Goal: Check status

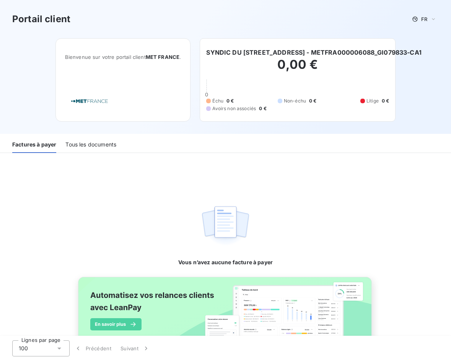
click at [93, 143] on div "Tous les documents" at bounding box center [90, 145] width 51 height 16
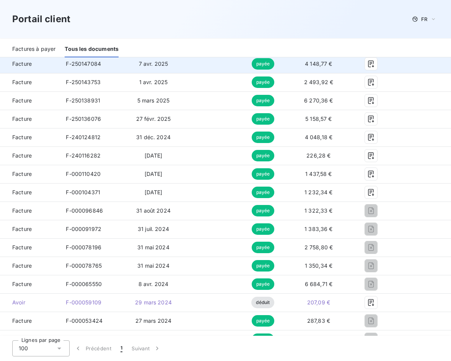
scroll to position [306, 0]
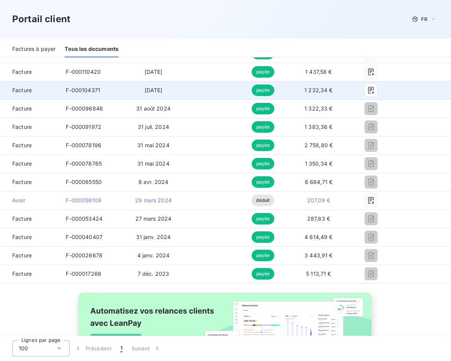
click at [310, 87] on span "1 232,34 €" at bounding box center [319, 90] width 28 height 7
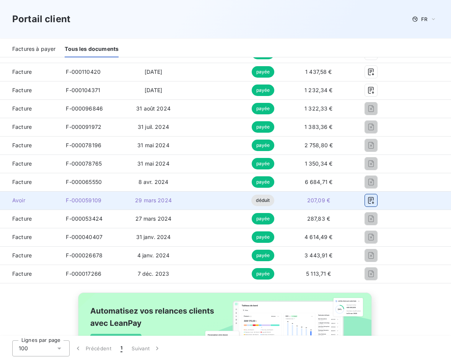
click at [368, 199] on icon "button" at bounding box center [371, 201] width 8 height 8
click at [368, 200] on icon "button" at bounding box center [371, 200] width 6 height 7
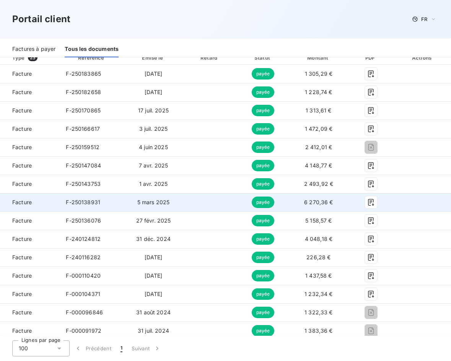
scroll to position [204, 0]
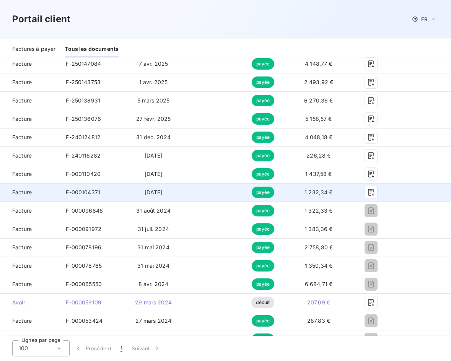
click at [328, 193] on span "1 232,34 €" at bounding box center [319, 192] width 28 height 7
click at [368, 191] on icon "button" at bounding box center [371, 192] width 6 height 7
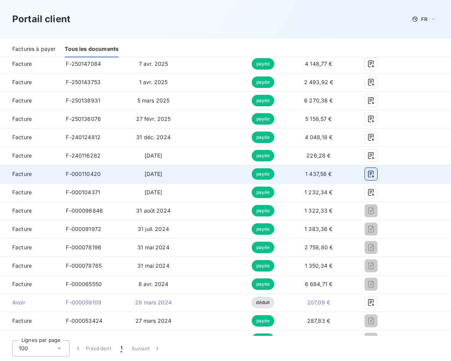
click at [370, 177] on icon "button" at bounding box center [371, 174] width 8 height 8
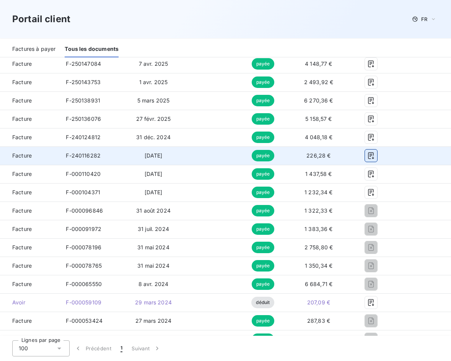
click at [367, 157] on icon "button" at bounding box center [371, 156] width 8 height 8
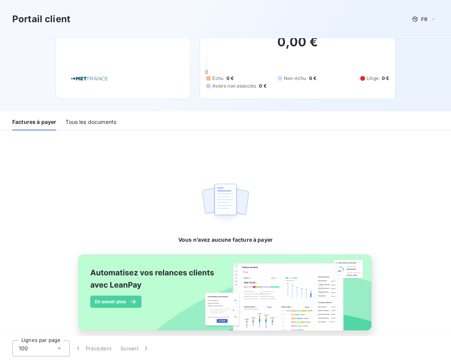
scroll to position [34, 0]
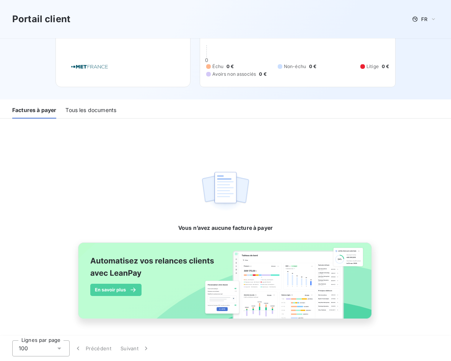
click at [111, 111] on div "Tous les documents" at bounding box center [90, 111] width 51 height 16
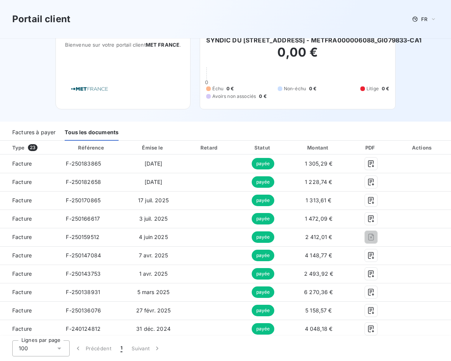
scroll to position [0, 0]
